Goal: Submit feedback/report problem: Submit feedback/report problem

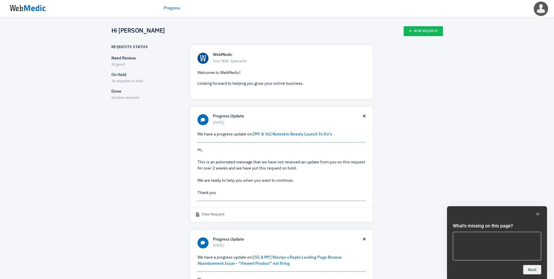
click at [388, 59] on div "Requests Status Need Review All good! On Hold 26 requests on hold Done 60 done …" at bounding box center [277, 201] width 332 height 313
click at [550, 5] on div "[PERSON_NAME] Edit Profile Change Website Logout" at bounding box center [520, 8] width 70 height 17
click at [543, 10] on img at bounding box center [541, 9] width 18 height 18
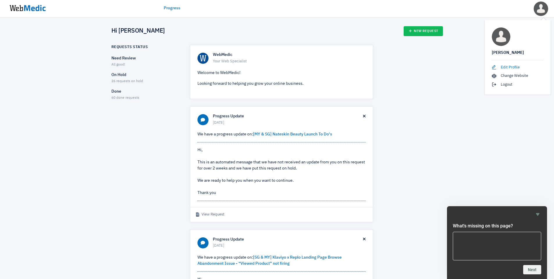
click at [516, 67] on link "Edit Profile" at bounding box center [518, 68] width 52 height 6
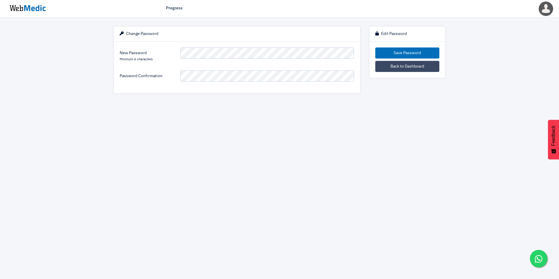
click at [254, 38] on div "Change Password" at bounding box center [237, 33] width 246 height 15
click at [360, 102] on html "Progress Francisco Edit Profile Change Website Logout Change Password New Passw…" at bounding box center [279, 51] width 559 height 102
click at [412, 55] on button "Save Password" at bounding box center [407, 52] width 64 height 11
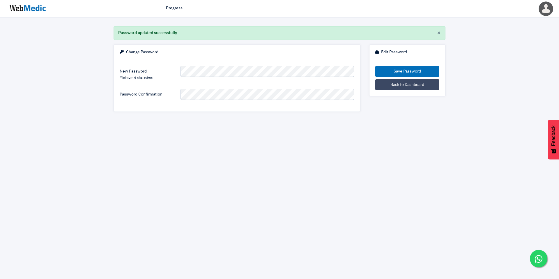
click at [30, 11] on img at bounding box center [28, 8] width 44 height 18
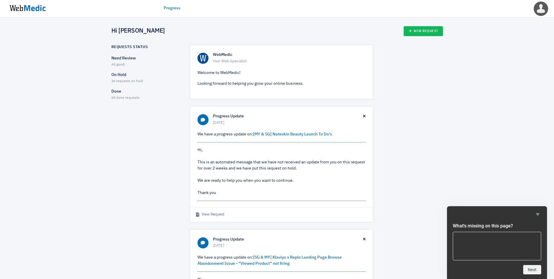
click at [121, 75] on p "On Hold" at bounding box center [145, 75] width 68 height 6
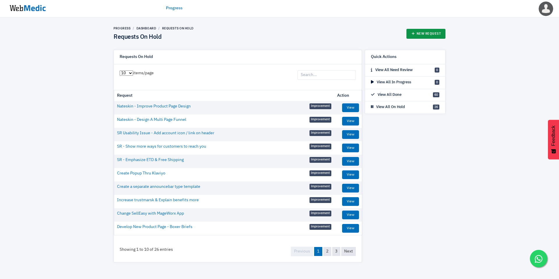
click at [434, 32] on link "New Request" at bounding box center [425, 34] width 39 height 10
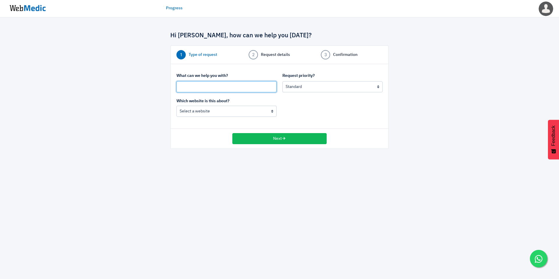
click at [246, 89] on input "text" at bounding box center [226, 86] width 100 height 11
click at [377, 86] on select "Urgent: this is a mission critical issue High: this needs to be prioritized bef…" at bounding box center [332, 86] width 100 height 11
click at [377, 87] on select "Urgent: this is a mission critical issue High: this needs to be prioritized bef…" at bounding box center [332, 86] width 100 height 11
select select "1"
click at [282, 81] on select "Urgent: this is a mission critical issue High: this needs to be prioritized bef…" at bounding box center [332, 86] width 100 height 11
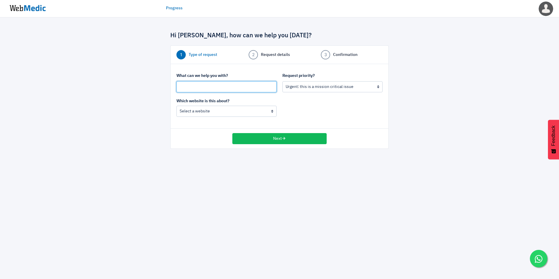
click at [226, 87] on input "text" at bounding box center [226, 86] width 100 height 11
click at [264, 111] on select "Nateskin (MY) Nateskin (Global)" at bounding box center [226, 111] width 100 height 11
click at [176, 106] on select "Nateskin (MY) Nateskin (Global)" at bounding box center [226, 111] width 100 height 11
click at [251, 84] on input "text" at bounding box center [226, 86] width 100 height 11
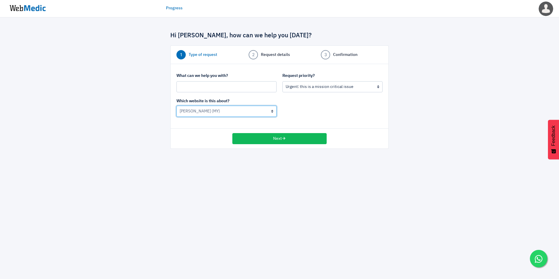
click at [272, 113] on select "Nateskin (MY) Nateskin (Global)" at bounding box center [226, 111] width 100 height 11
click at [176, 106] on select "Nateskin (MY) Nateskin (Global)" at bounding box center [226, 111] width 100 height 11
click at [264, 109] on select "Nateskin (MY) Nateskin (Global)" at bounding box center [226, 111] width 100 height 11
select select "185"
click at [176, 106] on select "Nateskin (MY) Nateskin (Global)" at bounding box center [226, 111] width 100 height 11
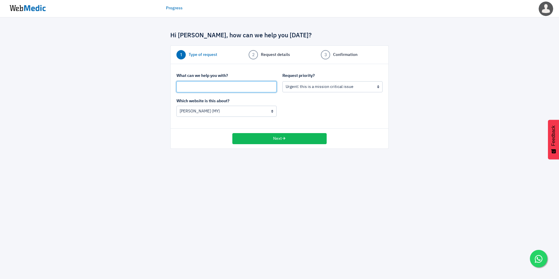
click at [254, 87] on input "text" at bounding box center [226, 86] width 100 height 11
click at [244, 86] on input "text" at bounding box center [226, 86] width 100 height 11
type input "U"
type input "A"
type input "Sticky ATC Button Bug Fix"
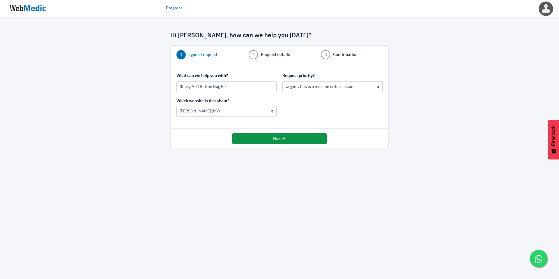
click at [290, 141] on button "Next" at bounding box center [279, 138] width 94 height 11
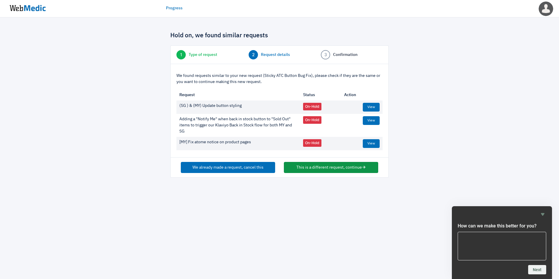
click at [315, 168] on button "This is a different request, continue" at bounding box center [331, 167] width 94 height 11
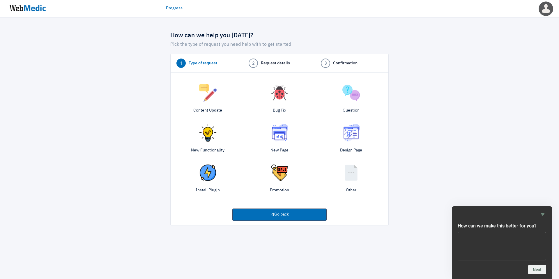
click at [281, 99] on img at bounding box center [279, 92] width 17 height 17
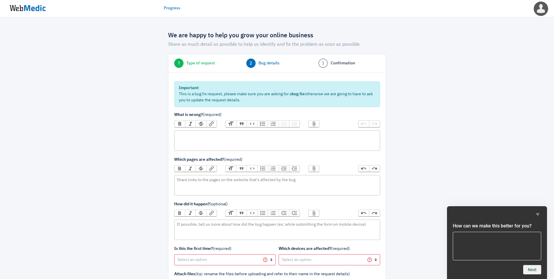
click at [238, 139] on trix-editor at bounding box center [277, 140] width 206 height 20
paste trix-editor "<div>Sometimes the sticky "add to cart" goes invisible so when we're clicking r…"
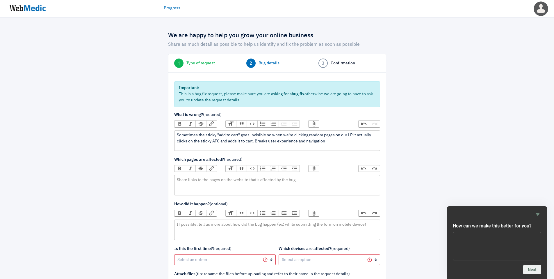
type trix-editor "<div>Sometimes the sticky "add to cart" goes invisible so when we're clicking r…"
click at [264, 182] on trix-editor at bounding box center [277, 185] width 206 height 20
paste trix-editor "<div>[URL][DOMAIN_NAME]</div>"
type trix-editor "<div>[URL][DOMAIN_NAME]</div>"
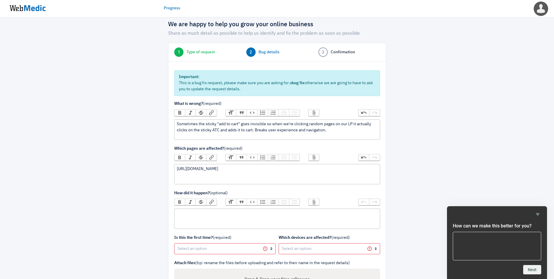
click at [223, 217] on trix-editor at bounding box center [277, 218] width 206 height 20
click at [225, 218] on trix-editor at bounding box center [277, 218] width 206 height 20
click at [246, 214] on trix-editor at bounding box center [277, 218] width 206 height 20
type trix-editor "<div>while scrolling.</div>"
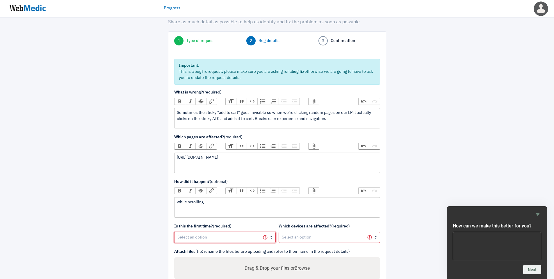
click at [227, 238] on select "Yes, first time No, happened before" at bounding box center [225, 237] width 102 height 11
select select "1"
click at [174, 232] on select "Yes, first time No, happened before" at bounding box center [225, 237] width 102 height 11
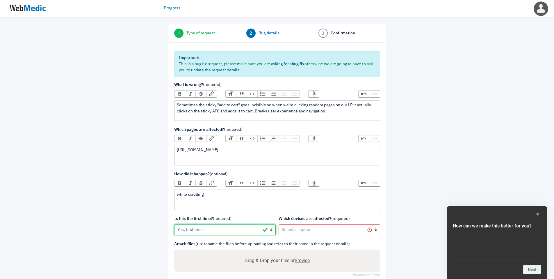
scroll to position [34, 0]
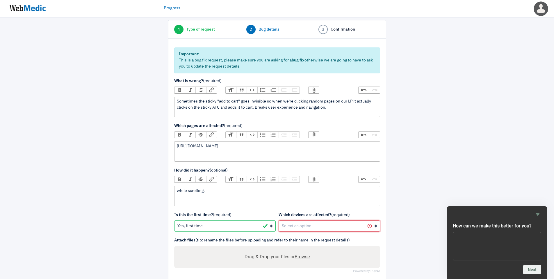
click at [320, 226] on select "All devices / not sure Mobile (iOS) Mobile (Android) Tablet (iOS) Tablet (Andro…" at bounding box center [330, 225] width 102 height 11
select select "1"
click at [279, 220] on select "All devices / not sure Mobile (iOS) Mobile (Android) Tablet (iOS) Tablet (Andro…" at bounding box center [330, 225] width 102 height 11
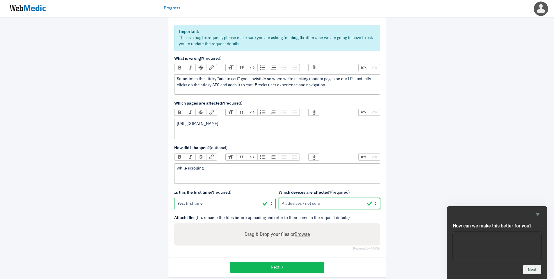
scroll to position [63, 0]
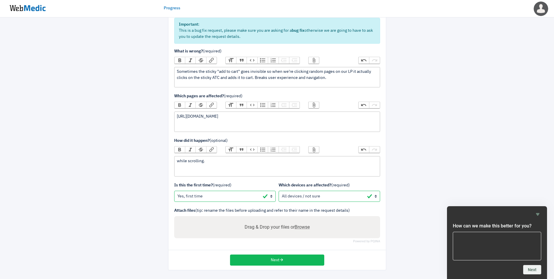
click at [298, 228] on span "Browse" at bounding box center [302, 227] width 15 height 6
click at [298, 228] on input "Drag & Drop your files or Browse" at bounding box center [277, 227] width 197 height 7
type input "C:\fakepath\WhatsApp Video 2025-09-11 at 17.51.04.mp4"
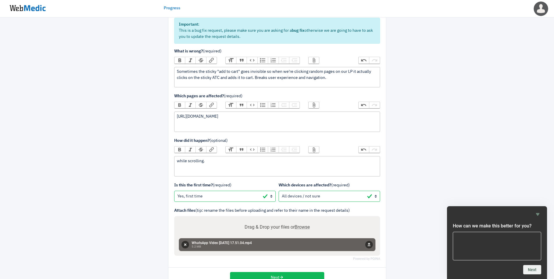
scroll to position [81, 0]
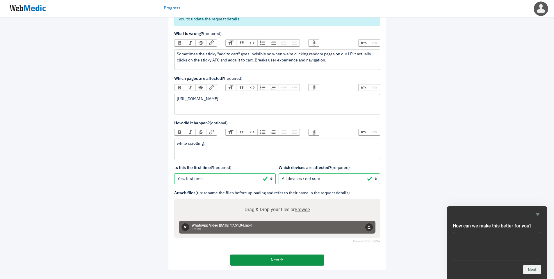
click at [301, 260] on button "Next" at bounding box center [277, 259] width 94 height 11
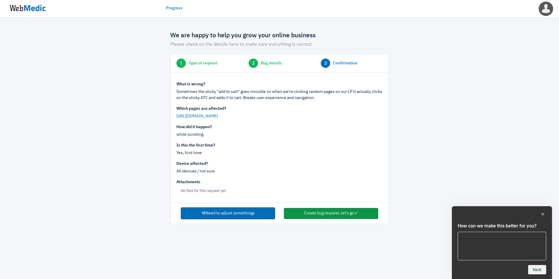
click at [344, 216] on button "Create bug request, let's go" at bounding box center [331, 213] width 94 height 11
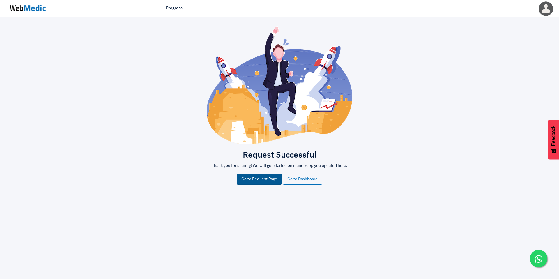
click at [268, 179] on link "Go to Request Page" at bounding box center [259, 178] width 45 height 11
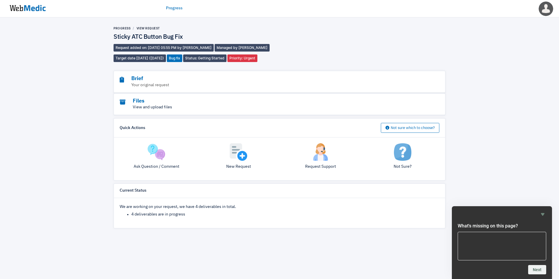
click at [142, 106] on p "View and upload files" at bounding box center [264, 107] width 288 height 6
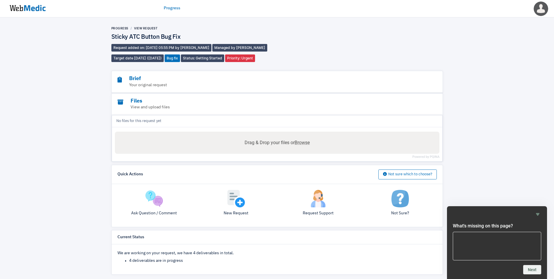
click at [299, 143] on span "Browse" at bounding box center [302, 143] width 15 height 6
click at [299, 133] on input "Drag & Drop your files or Browse" at bounding box center [277, 133] width 325 height 2
type input "C:\fakepath\WhatsApp Video 2025-09-11 at 17.51.04.mp4"
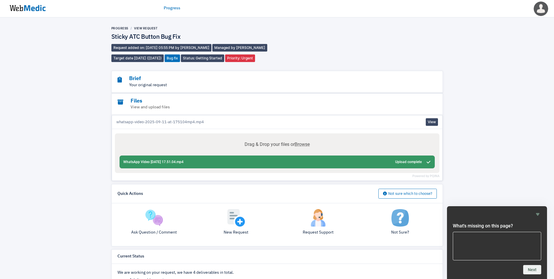
click at [142, 85] on p "Your original request" at bounding box center [262, 85] width 288 height 6
